Goal: Task Accomplishment & Management: Complete application form

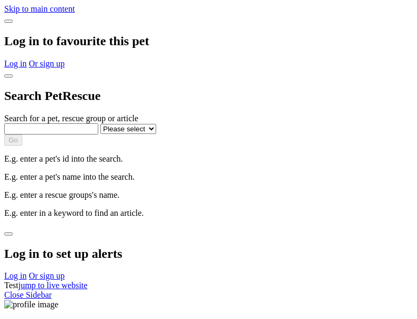
select select
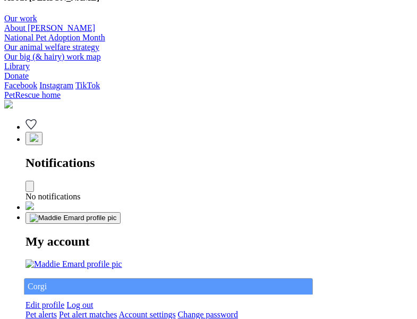
type input "Corgi"
select select "844268919"
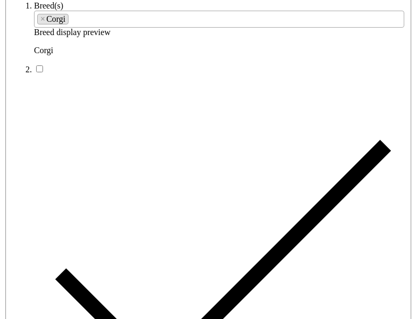
type input "[GEOGRAPHIC_DATA], 3585"
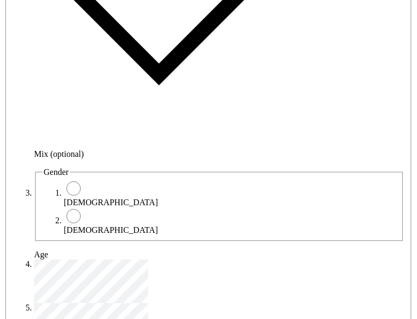
type input "14FEO934M45O193"
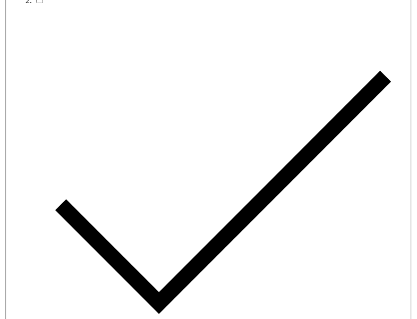
radio input "true"
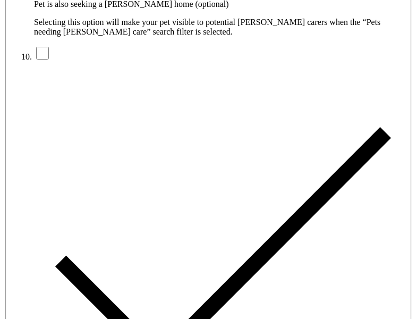
type input "Please wait..."
